Goal: Communication & Community: Answer question/provide support

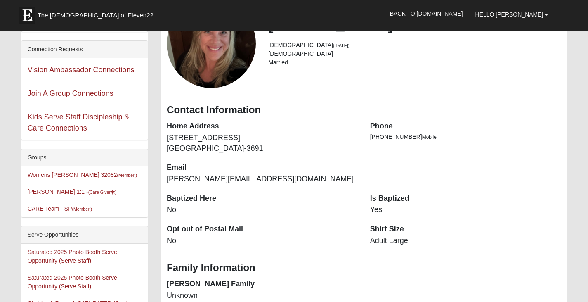
scroll to position [82, 0]
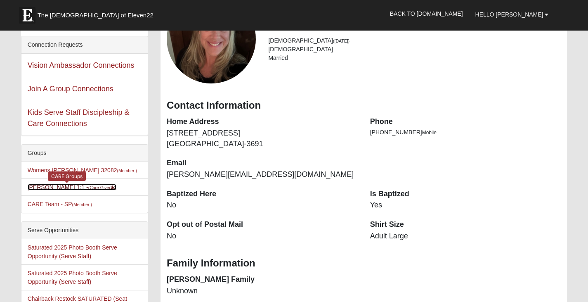
click at [47, 184] on link "Beth Helfrich 1:1 - (Care Giver )" at bounding box center [72, 187] width 89 height 7
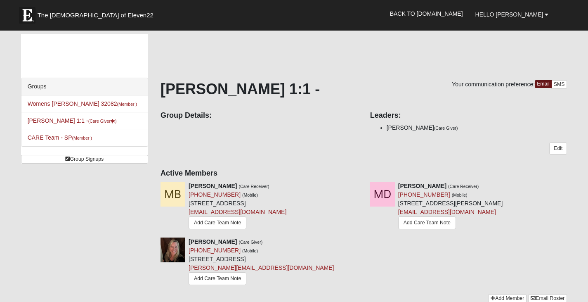
scroll to position [41, 0]
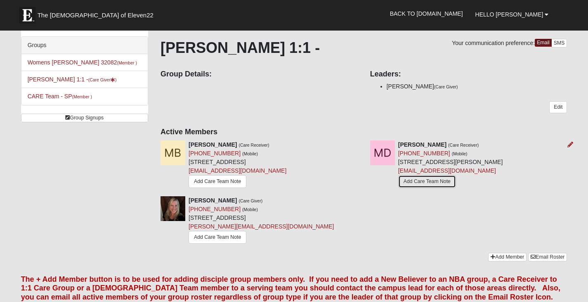
click at [425, 180] on link "Add Care Team Note" at bounding box center [427, 181] width 58 height 13
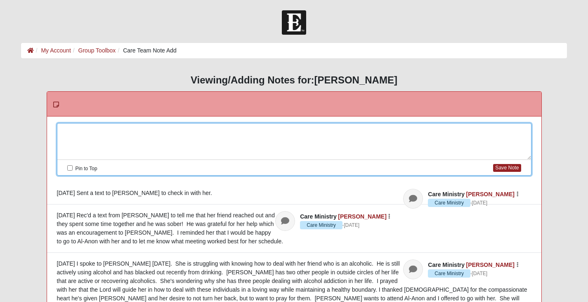
click at [66, 130] on div at bounding box center [294, 141] width 474 height 36
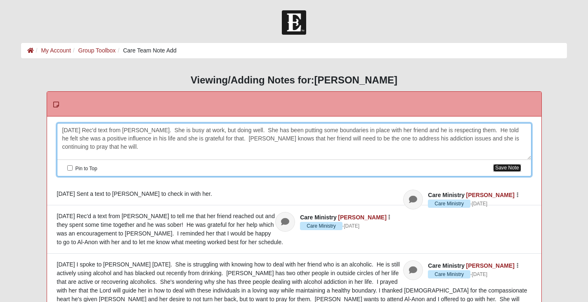
click at [516, 167] on button "Save Note" at bounding box center [507, 168] width 28 height 8
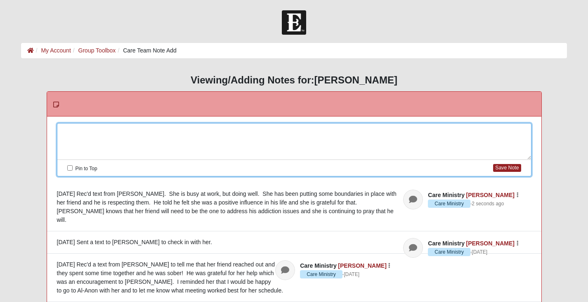
click at [98, 130] on div at bounding box center [294, 141] width 474 height 36
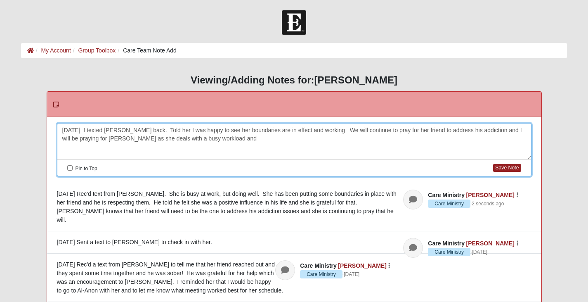
click at [208, 131] on div "[DATE] I texted [PERSON_NAME] back. Told her I was happy to see her boundaries …" at bounding box center [294, 141] width 474 height 36
click at [215, 139] on div "[DATE] I texted [PERSON_NAME] back. Told her I was happy to hear her boundaries…" at bounding box center [294, 141] width 474 height 36
click at [518, 167] on button "Save Note" at bounding box center [507, 168] width 28 height 8
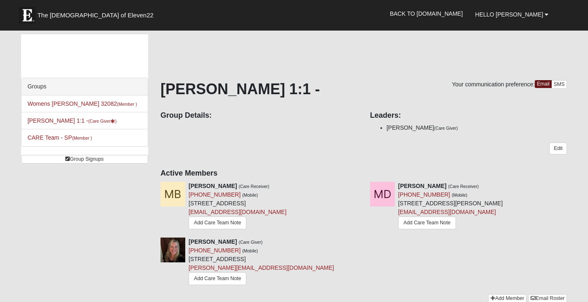
scroll to position [41, 0]
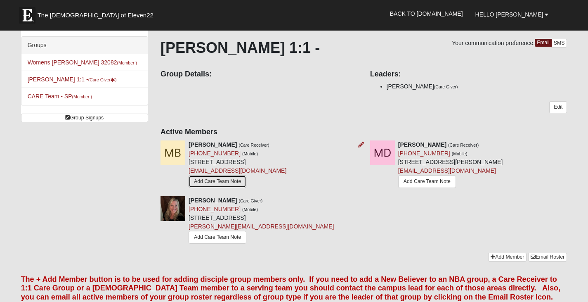
click at [235, 179] on link "Add Care Team Note" at bounding box center [217, 181] width 58 height 13
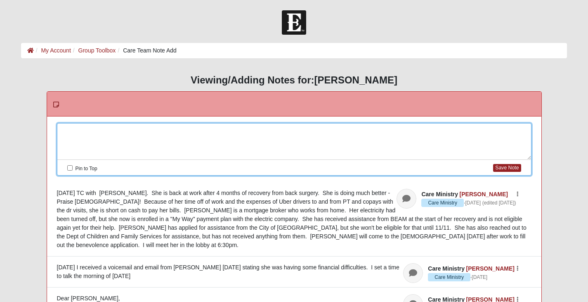
click at [68, 131] on div at bounding box center [294, 141] width 474 height 36
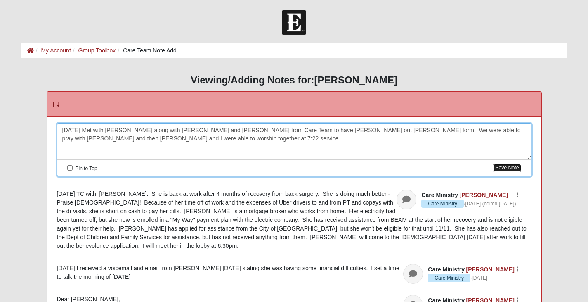
click at [509, 165] on button "Save Note" at bounding box center [507, 168] width 28 height 8
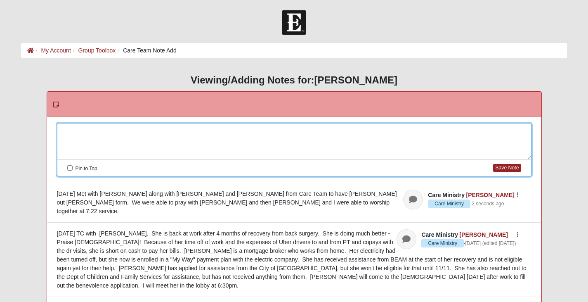
click at [153, 140] on div at bounding box center [294, 141] width 474 height 36
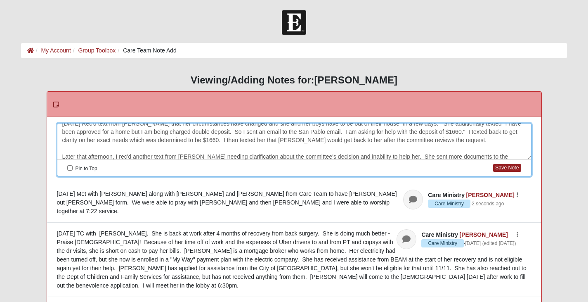
scroll to position [15, 0]
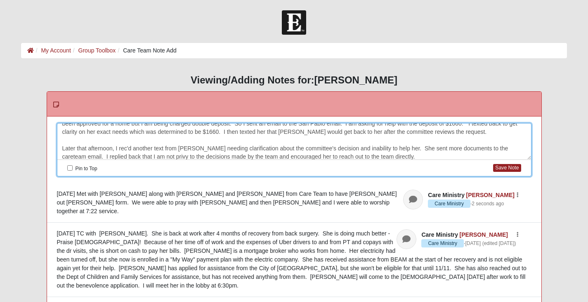
drag, startPoint x: 238, startPoint y: 154, endPoint x: 252, endPoint y: 153, distance: 13.6
click at [239, 154] on div "[DATE] Rec'd text from [PERSON_NAME] that her circumstances have changed and sh…" at bounding box center [294, 141] width 474 height 36
click at [442, 153] on div "[DATE] Rec'd text from [PERSON_NAME] that her circumstances have changed and sh…" at bounding box center [294, 141] width 474 height 36
click at [496, 148] on div "[DATE] Rec'd text from [PERSON_NAME] that her circumstances have changed and sh…" at bounding box center [294, 141] width 474 height 36
click at [495, 148] on div "[DATE] Rec'd text from [PERSON_NAME] that her circumstances have changed and sh…" at bounding box center [294, 141] width 474 height 36
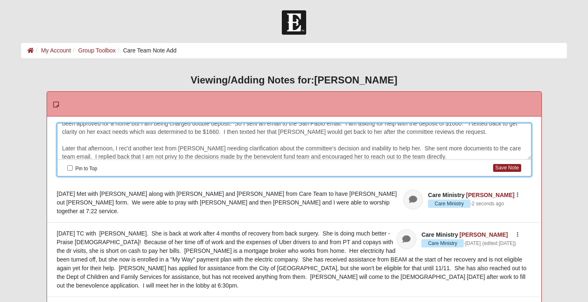
click at [181, 154] on div "[DATE] Rec'd text from [PERSON_NAME] that her circumstances have changed and sh…" at bounding box center [294, 141] width 474 height 36
click at [463, 156] on div "[DATE] Rec'd text from [PERSON_NAME] that her circumstances have changed and sh…" at bounding box center [294, 141] width 474 height 36
click at [204, 153] on div "[DATE] Rec'd text from [PERSON_NAME] that her circumstances have changed and sh…" at bounding box center [294, 141] width 474 height 36
click at [472, 156] on div "[DATE] Rec'd text from [PERSON_NAME] that her circumstances have changed and sh…" at bounding box center [294, 141] width 474 height 36
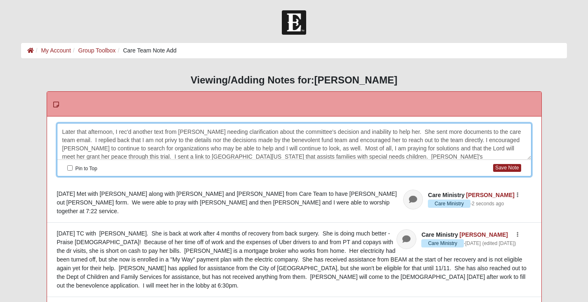
scroll to position [40, 0]
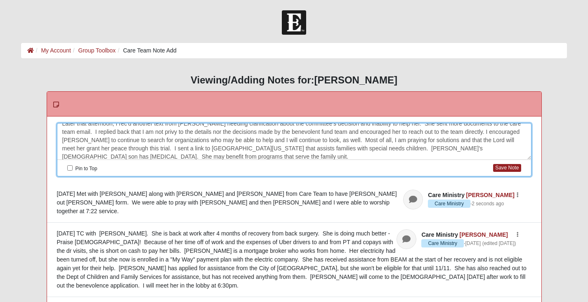
click at [459, 150] on div "[DATE] Rec'd text from [PERSON_NAME] that her circumstances have changed and sh…" at bounding box center [294, 141] width 474 height 36
click at [169, 156] on div "[DATE] Rec'd text from [PERSON_NAME] that her circumstances have changed and sh…" at bounding box center [294, 141] width 474 height 36
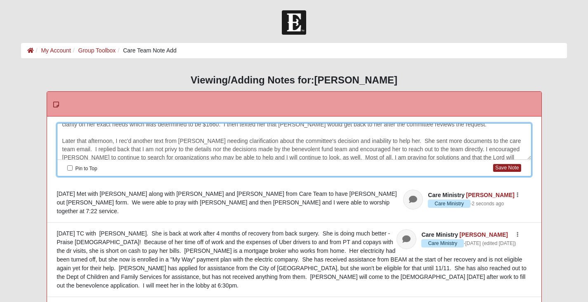
scroll to position [2, 0]
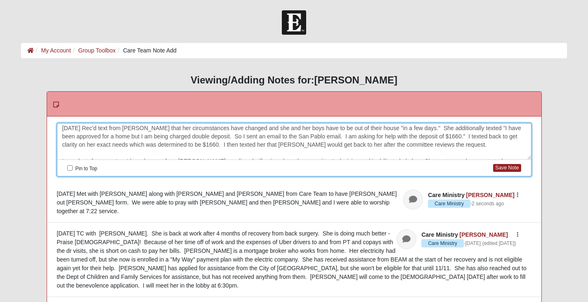
click at [67, 153] on div "[DATE] Rec'd text from [PERSON_NAME] that her circumstances have changed and sh…" at bounding box center [294, 141] width 474 height 36
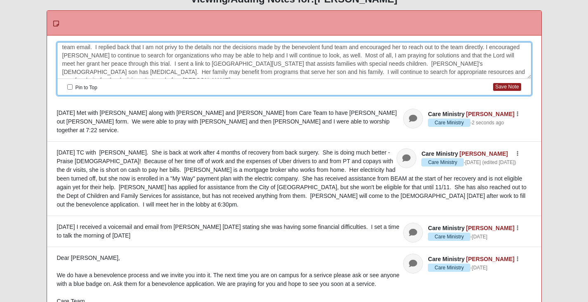
scroll to position [82, 0]
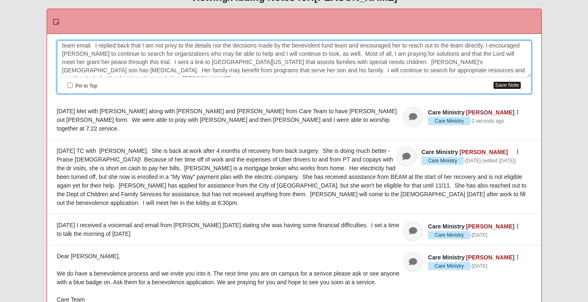
click at [499, 85] on button "Save Note" at bounding box center [507, 85] width 28 height 8
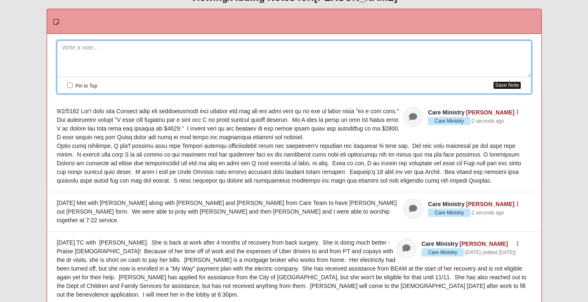
scroll to position [0, 0]
